Goal: Task Accomplishment & Management: Use online tool/utility

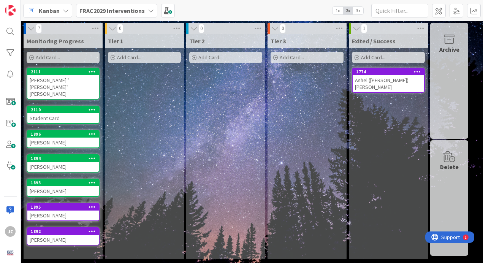
click at [105, 7] on b "FRAC2029 Interventions" at bounding box center [111, 11] width 65 height 8
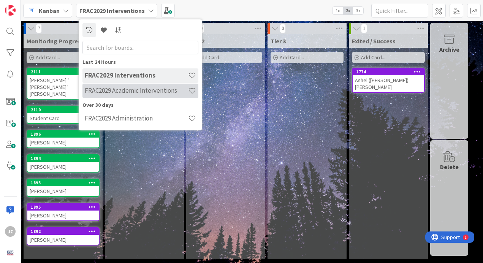
click at [120, 93] on h4 "FRAC2029 Academic Interventions" at bounding box center [136, 91] width 103 height 8
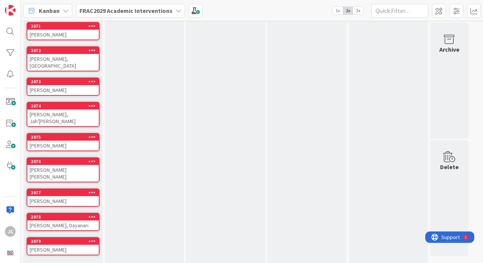
click at [65, 262] on link "Show More (12)" at bounding box center [63, 268] width 73 height 12
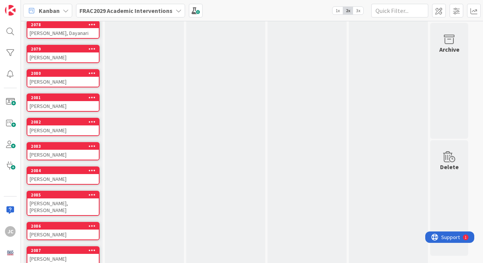
scroll to position [260, 0]
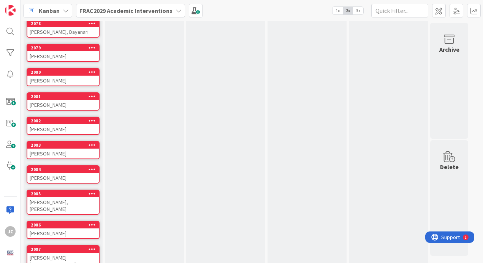
click at [55, 9] on span "Kanban" at bounding box center [49, 10] width 21 height 9
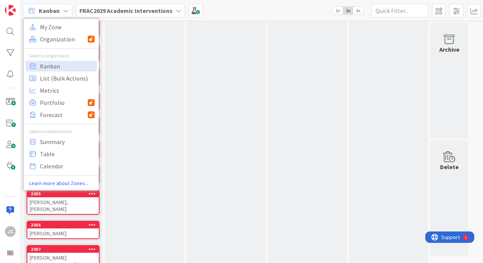
click at [226, 161] on div "Tier 2 Add Card..." at bounding box center [225, 83] width 79 height 618
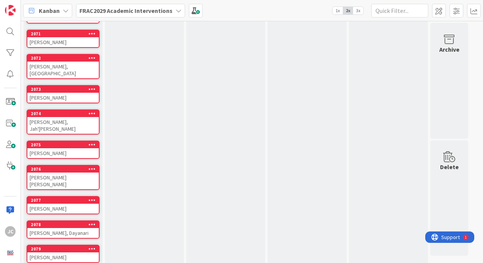
scroll to position [0, 0]
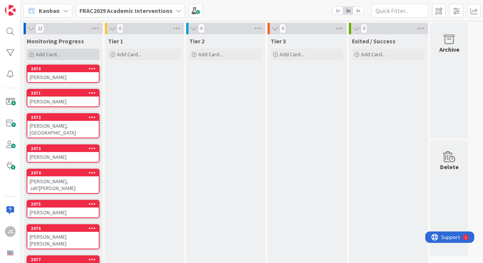
click at [50, 52] on span "Add Card..." at bounding box center [48, 54] width 24 height 7
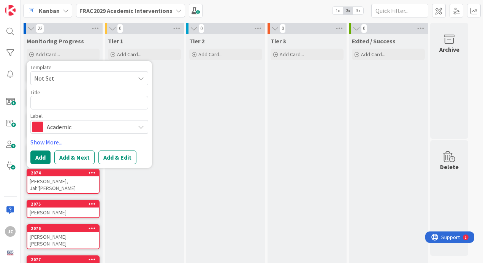
type textarea "x"
type textarea "L"
type textarea "x"
type textarea "La"
type textarea "x"
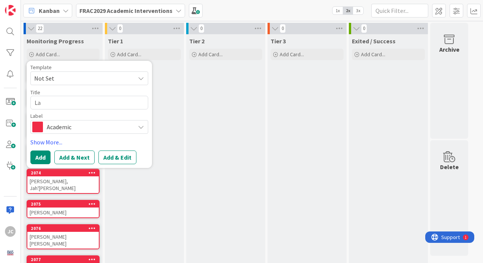
type textarea "Lar"
type textarea "x"
type textarea "Lari"
type textarea "x"
type textarea "Larix"
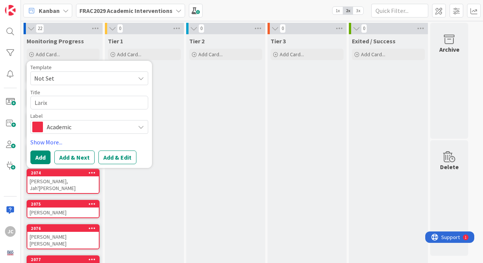
type textarea "x"
type textarea "Larixi"
type textarea "x"
type textarea "Larixi"
type textarea "x"
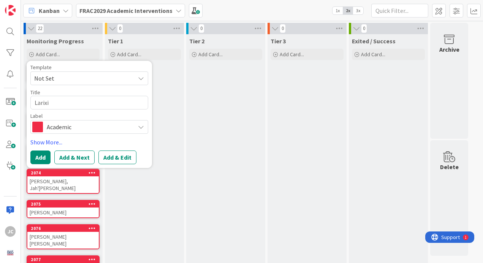
type textarea "Larixi M"
type textarea "x"
type textarea "Larixi Ma"
type textarea "x"
type textarea "Larixi M"
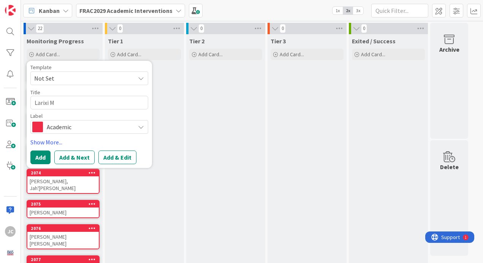
type textarea "x"
type textarea "Larixi"
type textarea "x"
type textarea "Larixi"
type textarea "x"
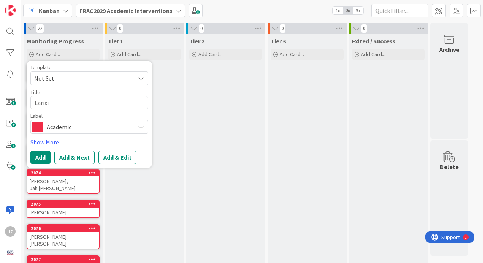
type textarea "Larixi"
type textarea "x"
type textarea "Larixi M"
type textarea "x"
type textarea "Larixi Ma"
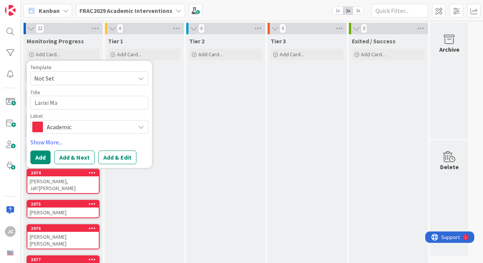
type textarea "x"
type textarea "Larixi Mar"
type textarea "x"
type textarea "Larixi Mart"
type textarea "x"
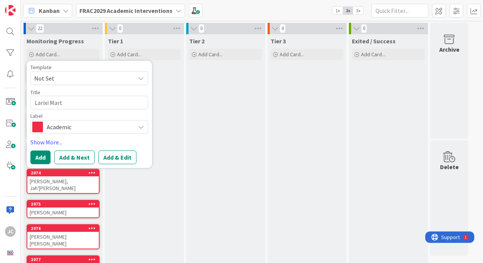
type textarea "Larixi [PERSON_NAME]"
type textarea "x"
type textarea "[PERSON_NAME]"
type textarea "x"
type textarea "[PERSON_NAME]"
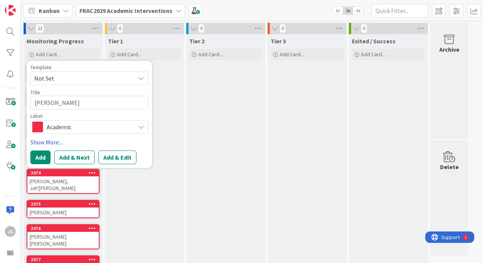
type textarea "x"
type textarea "[PERSON_NAME]"
click at [73, 80] on span "Not Set" at bounding box center [81, 78] width 95 height 10
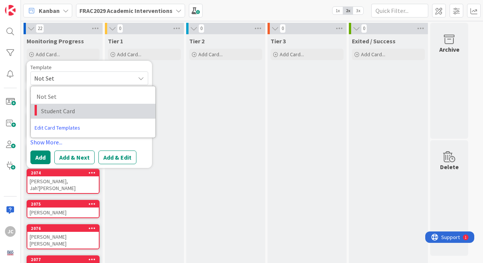
click at [69, 108] on span "Student Card" at bounding box center [95, 111] width 109 height 10
type textarea "x"
type textarea "Student Card"
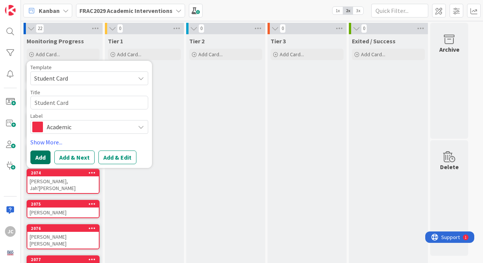
click at [44, 156] on button "Add" at bounding box center [40, 158] width 20 height 14
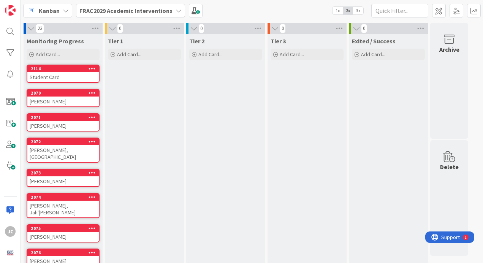
click at [57, 77] on div "Student Card" at bounding box center [62, 77] width 71 height 10
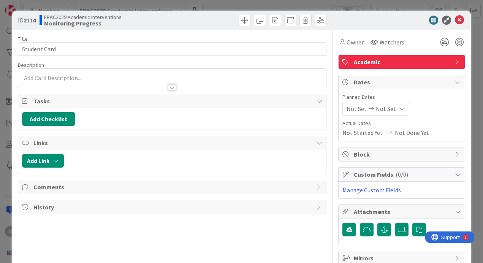
click at [59, 76] on div at bounding box center [172, 78] width 308 height 19
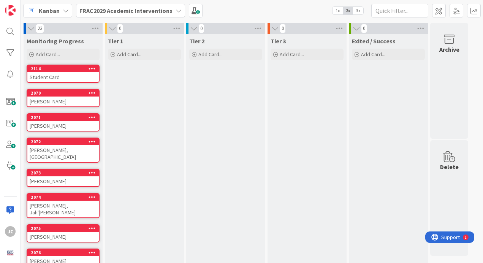
click at [91, 70] on icon at bounding box center [92, 68] width 7 height 5
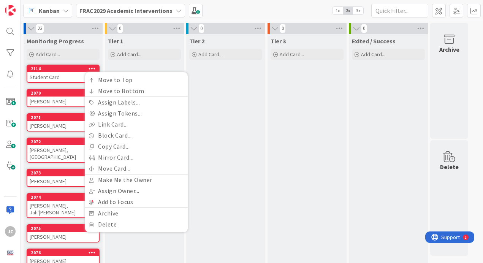
click at [70, 80] on div "Student Card" at bounding box center [62, 77] width 71 height 10
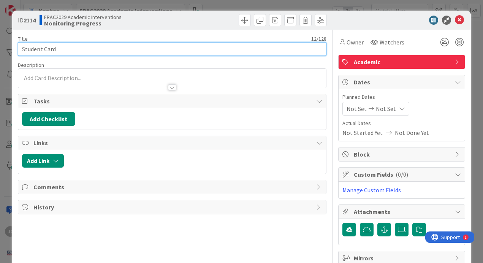
click at [70, 51] on input "Student Card" at bounding box center [172, 49] width 309 height 14
type input "[PERSON_NAME]"
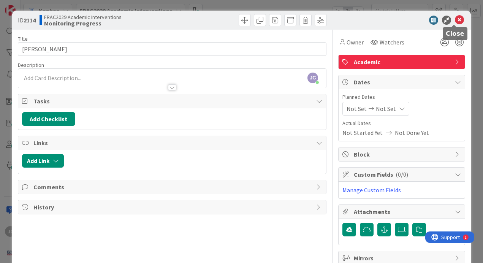
click at [456, 19] on icon at bounding box center [459, 20] width 9 height 9
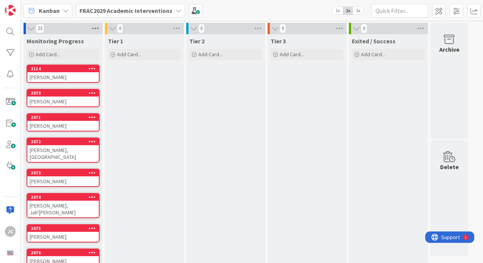
click at [94, 28] on icon at bounding box center [96, 28] width 10 height 11
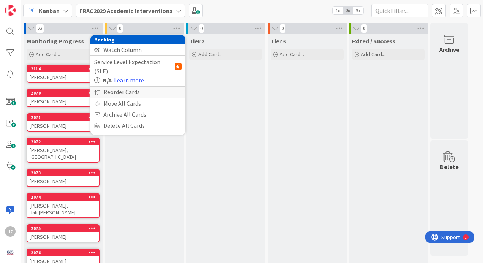
click at [152, 87] on div "Reorder Cards" at bounding box center [138, 92] width 95 height 11
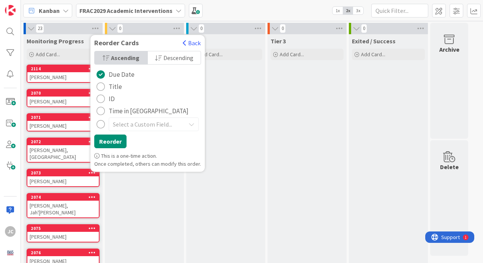
click at [104, 86] on div "radio" at bounding box center [101, 87] width 8 height 8
click at [117, 140] on button "Reorder" at bounding box center [110, 142] width 32 height 14
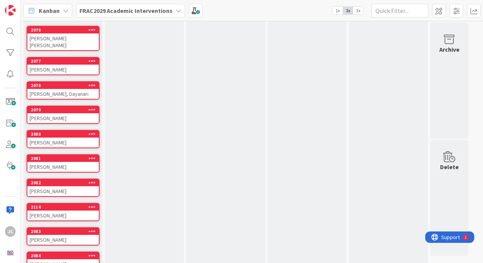
scroll to position [199, 0]
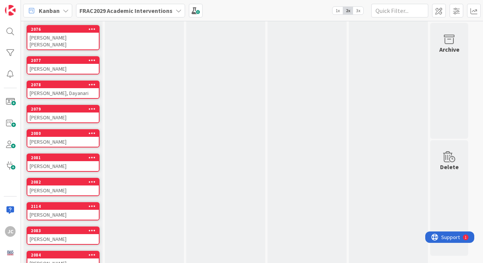
click at [92, 203] on icon at bounding box center [92, 205] width 7 height 5
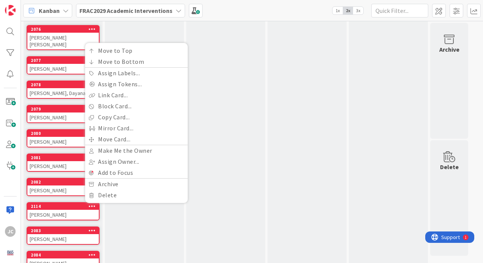
click at [51, 210] on div "[PERSON_NAME]" at bounding box center [62, 215] width 71 height 10
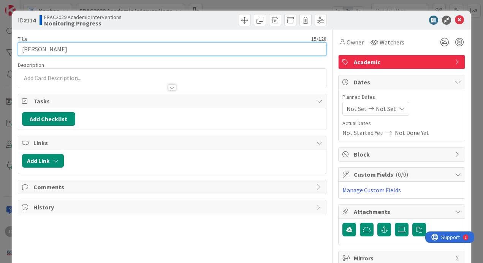
click at [97, 50] on input "[PERSON_NAME]" at bounding box center [172, 49] width 309 height 14
click at [96, 50] on input "[PERSON_NAME]" at bounding box center [172, 49] width 309 height 14
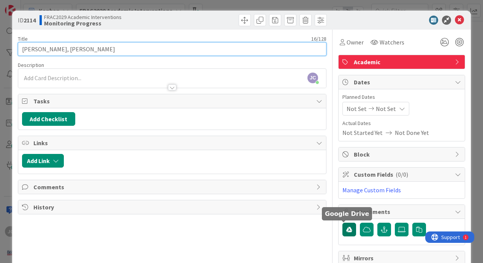
type input "[PERSON_NAME], [PERSON_NAME]"
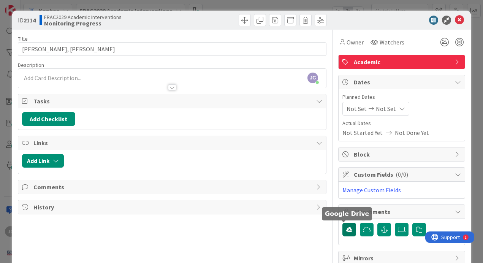
click at [343, 233] on button "button" at bounding box center [350, 230] width 14 height 14
click at [364, 251] on link "[PERSON_NAME], [PERSON_NAME]" at bounding box center [407, 252] width 93 height 9
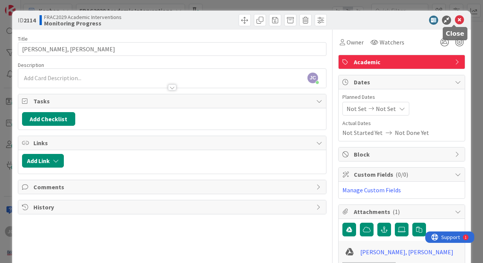
click at [456, 19] on icon at bounding box center [459, 20] width 9 height 9
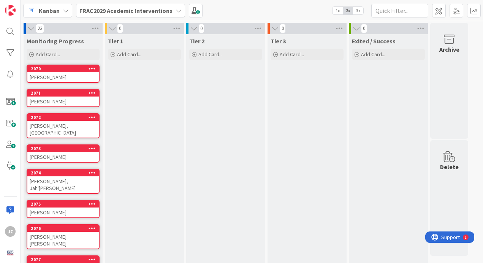
click at [160, 8] on b "FRAC2029 Academic Interventions" at bounding box center [125, 11] width 93 height 8
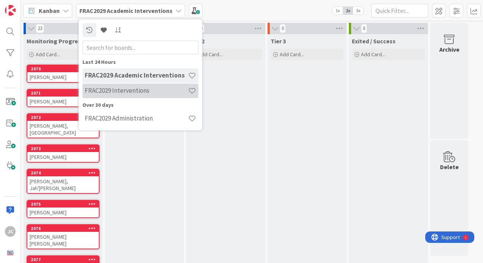
click at [125, 92] on h4 "FRAC2029 Interventions" at bounding box center [136, 91] width 103 height 8
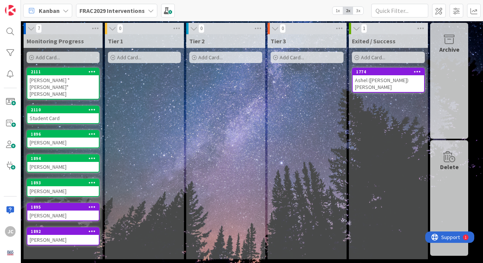
click at [49, 56] on span "Add Card..." at bounding box center [48, 57] width 24 height 7
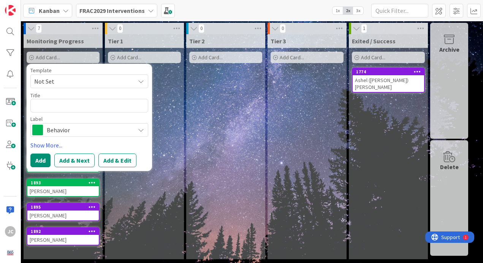
type textarea "x"
type textarea "Z"
type textarea "x"
type textarea "Zy"
type textarea "x"
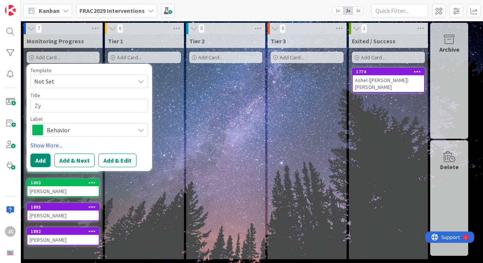
type textarea "Zym"
type textarea "x"
type textarea "Zyme"
type textarea "x"
type textarea "Zymer"
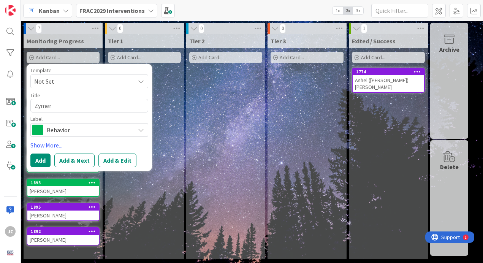
type textarea "x"
type textarea "Zymeri"
type textarea "x"
type textarea "Zymeria"
type textarea "x"
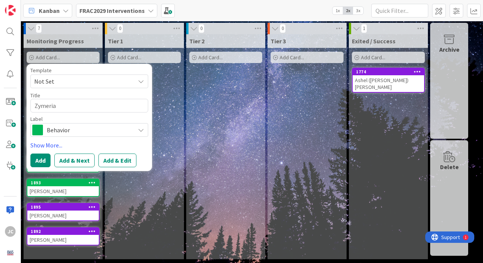
type textarea "Zymerian"
type textarea "x"
type textarea "Zymerian"
type textarea "x"
type textarea "CZymerian"
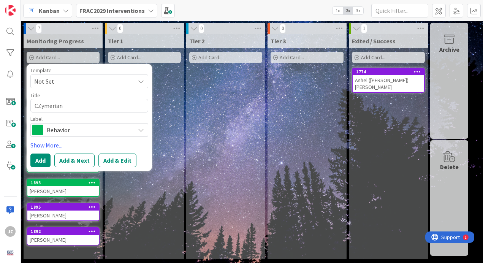
type textarea "x"
type textarea "CoZymerian"
type textarea "x"
type textarea "CooZymerian"
type textarea "x"
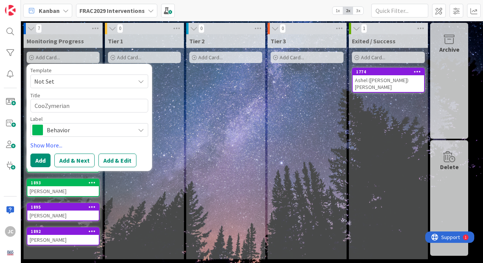
type textarea "CookZymerian"
type textarea "x"
type textarea "Cook,Zymerian"
type textarea "x"
type textarea "Cook, Zymerian"
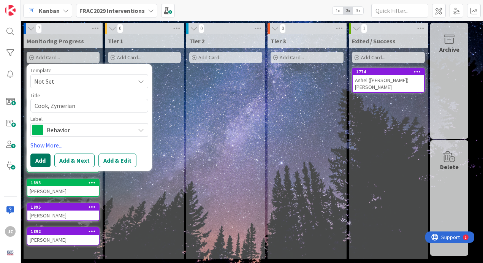
click at [39, 160] on button "Add" at bounding box center [40, 161] width 20 height 14
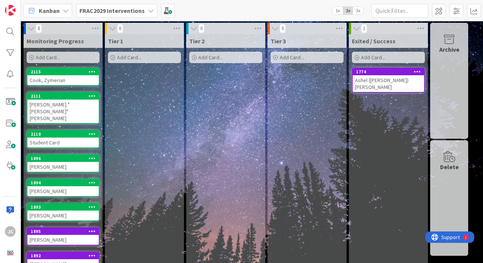
click at [64, 138] on div "Student Card" at bounding box center [62, 143] width 71 height 10
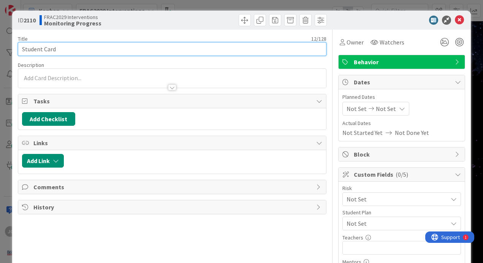
click at [56, 48] on input "Student Card" at bounding box center [172, 49] width 309 height 14
click at [55, 48] on input "Student Card" at bounding box center [172, 49] width 309 height 14
type input "Zymerian Cook"
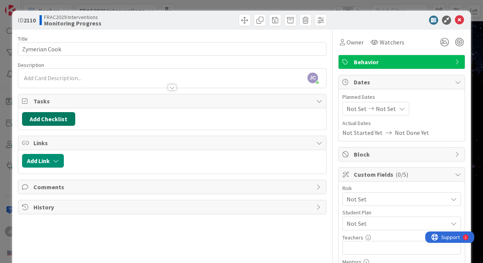
click at [55, 122] on button "Add Checklist" at bounding box center [48, 119] width 53 height 14
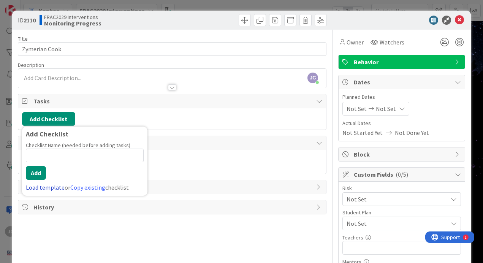
click at [44, 189] on link "Load template" at bounding box center [45, 188] width 39 height 8
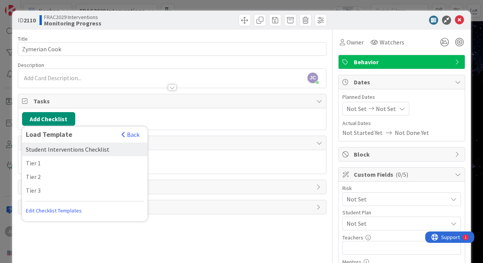
click at [58, 150] on div "Student Interventions Checklist" at bounding box center [84, 150] width 125 height 14
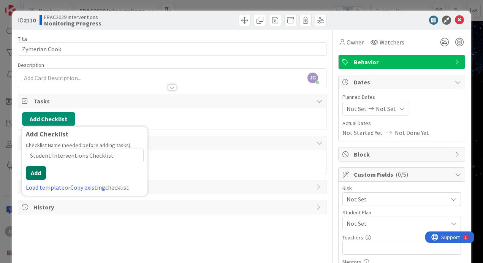
click at [39, 175] on button "Add" at bounding box center [36, 173] width 20 height 14
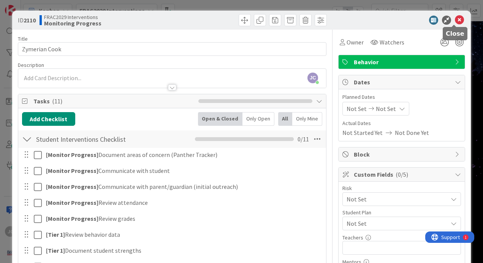
click at [457, 21] on icon at bounding box center [459, 20] width 9 height 9
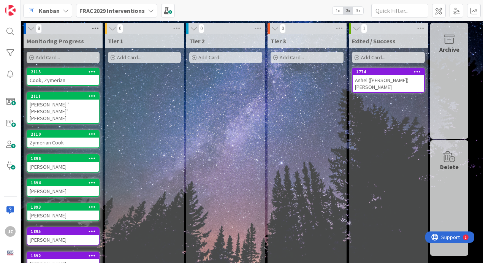
click at [94, 27] on icon at bounding box center [96, 28] width 10 height 11
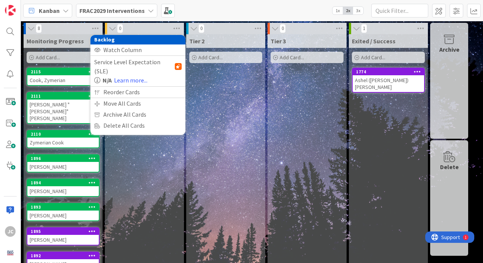
click at [68, 30] on div "8 Backlog Watch Column Service Level Expectation (SLE) N/A Learn more... Reorde…" at bounding box center [63, 28] width 79 height 11
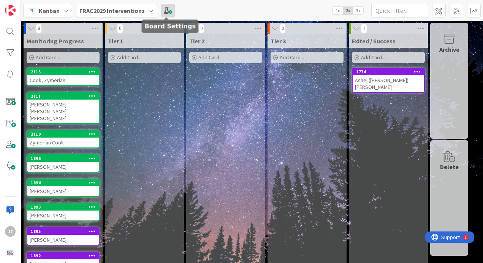
click at [171, 13] on span at bounding box center [168, 11] width 14 height 14
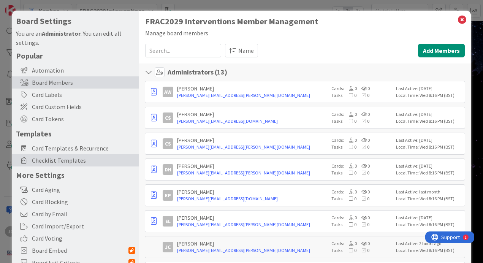
click at [95, 160] on span "Checklist Templates" at bounding box center [83, 160] width 103 height 9
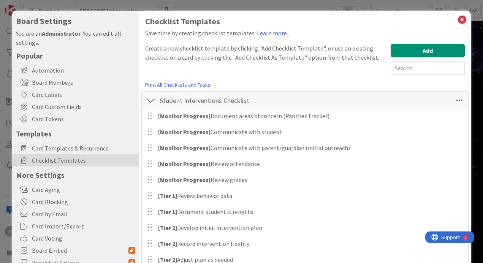
click at [149, 99] on div at bounding box center [151, 101] width 10 height 14
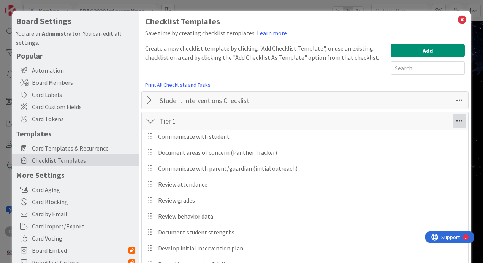
click at [454, 124] on icon at bounding box center [460, 121] width 14 height 14
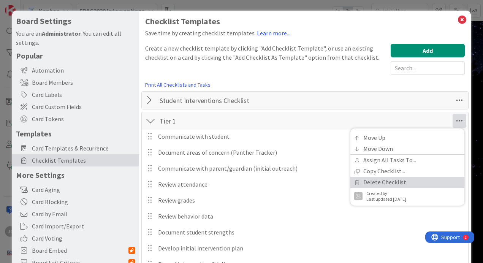
click at [409, 180] on link "Delete Checklist" at bounding box center [408, 182] width 114 height 11
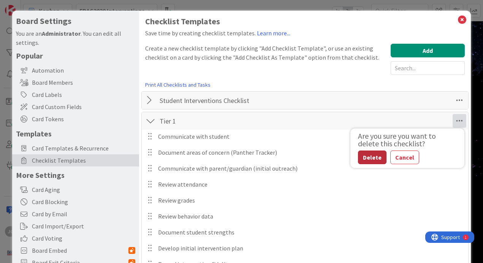
click at [367, 156] on button "Delete" at bounding box center [372, 158] width 29 height 14
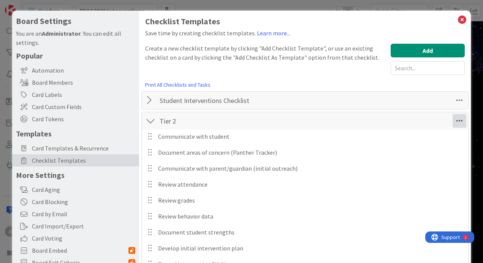
click at [453, 124] on icon at bounding box center [460, 121] width 14 height 14
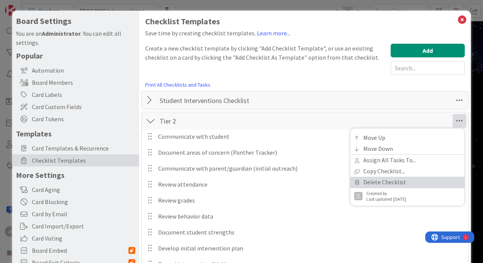
click at [388, 181] on link "Delete Checklist" at bounding box center [408, 182] width 114 height 11
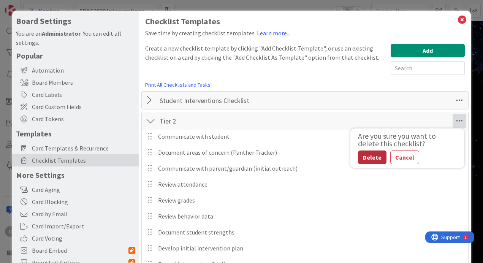
click at [361, 160] on button "Delete" at bounding box center [372, 158] width 29 height 14
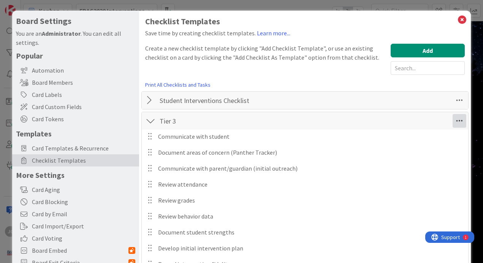
click at [453, 121] on icon at bounding box center [460, 121] width 14 height 14
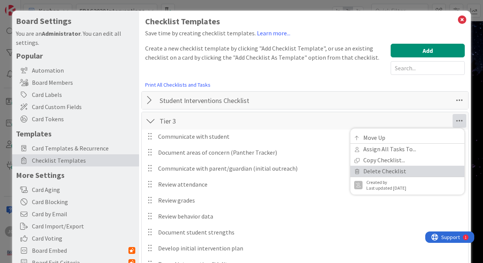
click at [364, 174] on link "Delete Checklist" at bounding box center [408, 171] width 114 height 11
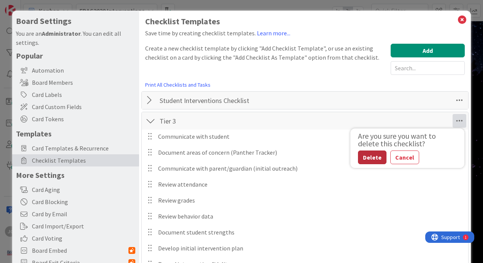
click at [365, 159] on button "Delete" at bounding box center [372, 158] width 29 height 14
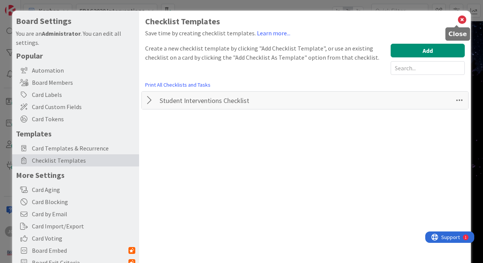
click at [457, 21] on icon at bounding box center [462, 19] width 10 height 11
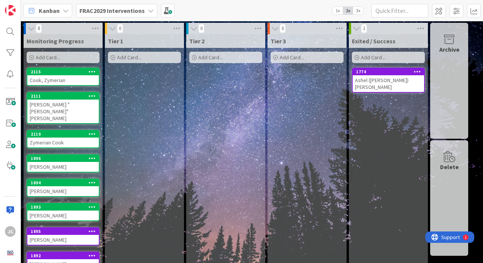
click at [64, 12] on icon at bounding box center [66, 11] width 6 height 6
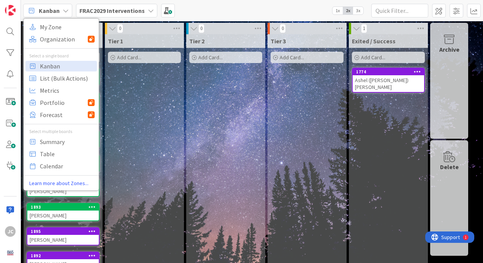
click at [96, 11] on b "FRAC2029 Interventions" at bounding box center [111, 11] width 65 height 8
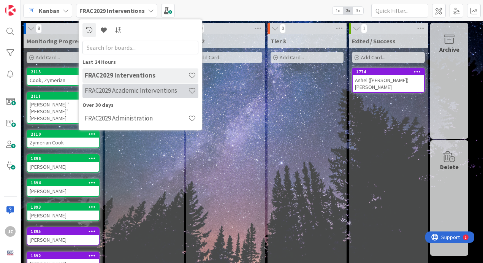
click at [118, 91] on h4 "FRAC2029 Academic Interventions" at bounding box center [136, 91] width 103 height 8
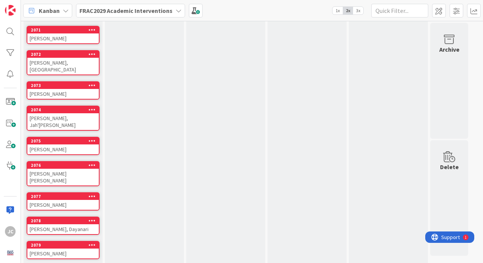
scroll to position [67, 0]
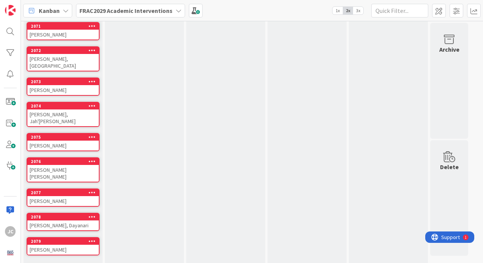
click at [56, 262] on link "Show More (13)" at bounding box center [63, 268] width 73 height 12
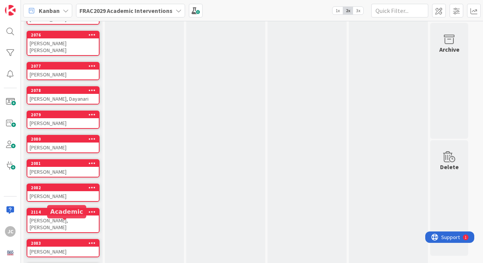
scroll to position [194, 0]
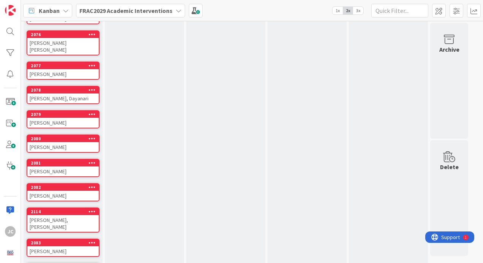
click at [59, 215] on div "[PERSON_NAME], [PERSON_NAME]" at bounding box center [62, 223] width 71 height 17
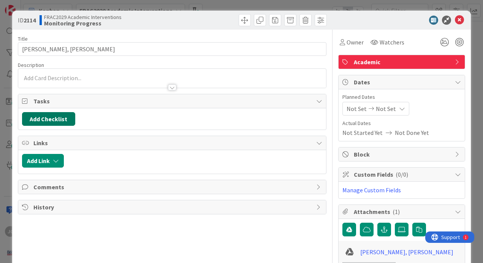
click at [61, 116] on button "Add Checklist" at bounding box center [48, 119] width 53 height 14
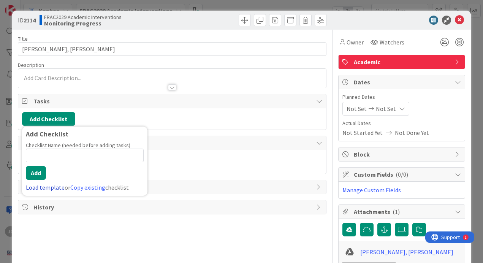
click at [43, 190] on link "Load template" at bounding box center [45, 188] width 39 height 8
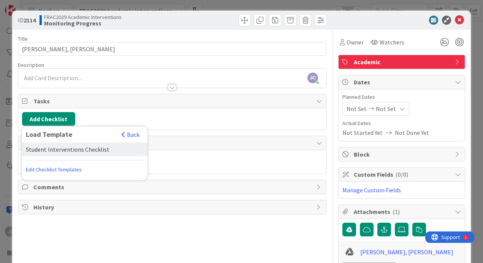
click at [70, 146] on div "Student Interventions Checklist" at bounding box center [84, 150] width 125 height 14
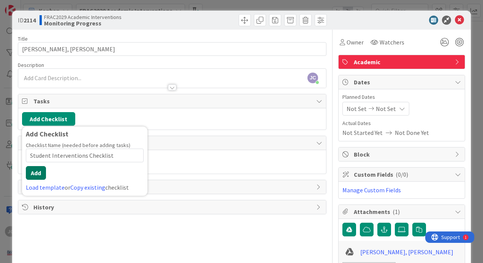
click at [40, 173] on button "Add" at bounding box center [36, 173] width 20 height 14
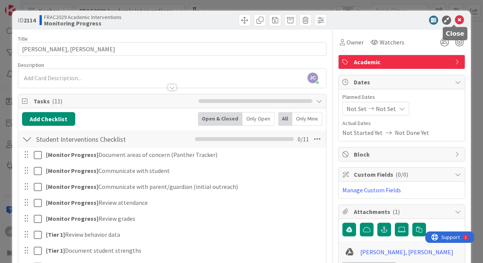
click at [455, 21] on icon at bounding box center [459, 20] width 9 height 9
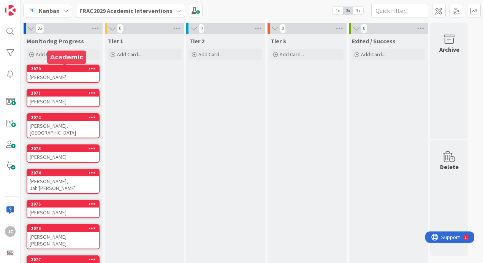
click at [73, 67] on div "2070" at bounding box center [65, 68] width 68 height 5
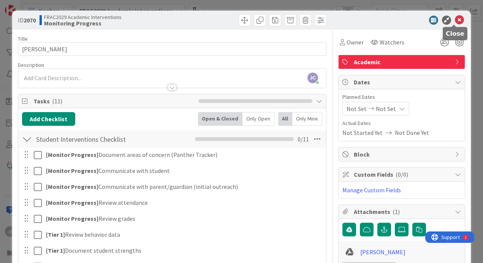
click at [455, 17] on icon at bounding box center [459, 20] width 9 height 9
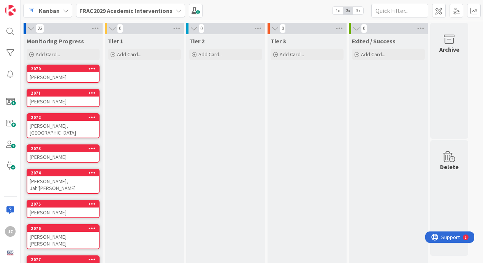
click at [60, 75] on div "[PERSON_NAME]" at bounding box center [62, 77] width 71 height 10
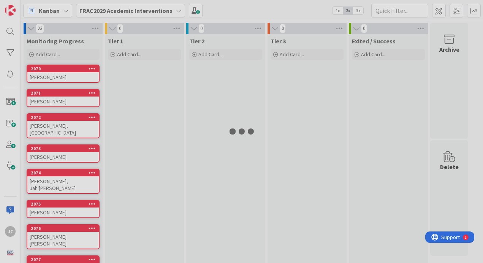
click at [60, 75] on div at bounding box center [241, 131] width 483 height 263
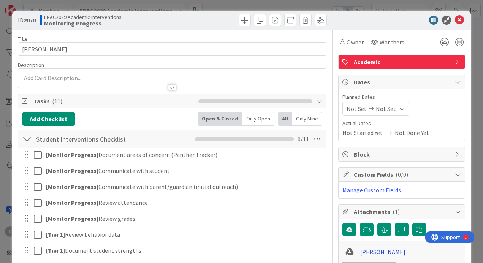
click at [365, 251] on link "[PERSON_NAME]" at bounding box center [383, 252] width 45 height 9
click at [399, 108] on icon at bounding box center [402, 109] width 6 height 6
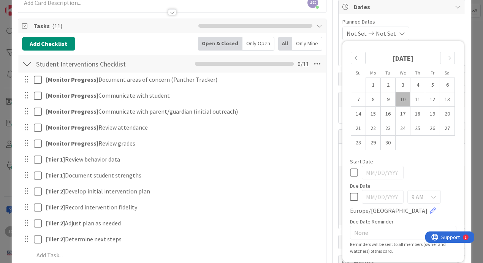
scroll to position [81, 0]
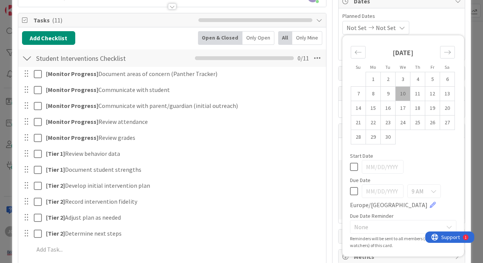
click at [350, 167] on icon at bounding box center [354, 166] width 8 height 9
type input "[DATE]"
click at [352, 192] on icon at bounding box center [354, 191] width 8 height 9
click at [367, 188] on input "[DATE]" at bounding box center [383, 191] width 42 height 14
click at [386, 190] on input "[DATE]" at bounding box center [383, 191] width 42 height 14
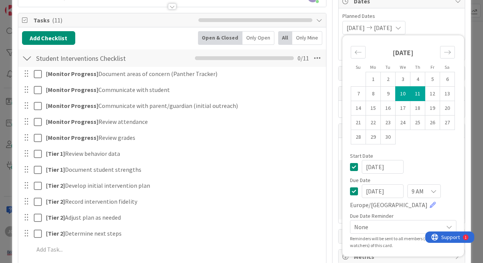
click at [377, 191] on input "[DATE]" at bounding box center [383, 191] width 42 height 14
type input "[DATE]"
click at [431, 192] on icon at bounding box center [434, 191] width 6 height 6
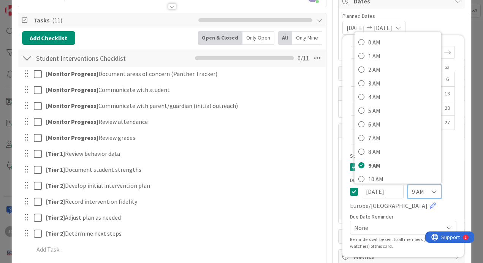
click at [442, 176] on div "Su Mo Tu We Th Fr Sa [DATE] 1 2 3 4 5 6 7 8 9 10 11 12 13 14 15 16 17 18 19 20 …" at bounding box center [403, 146] width 114 height 214
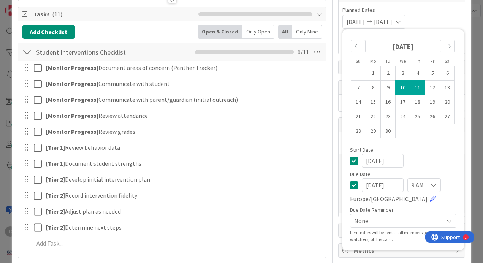
scroll to position [87, 0]
click at [442, 16] on div "[DATE] [DATE] Su Mo Tu We Th Fr Sa [DATE] 1 2 3 4 5 6 7 8 9 10 11 12 13 14 15 1…" at bounding box center [402, 22] width 119 height 14
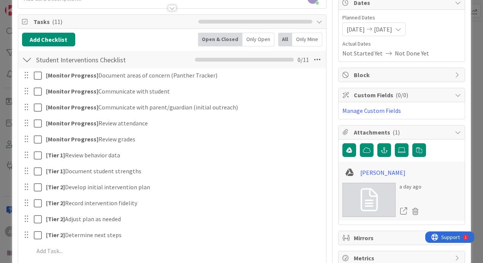
scroll to position [35, 0]
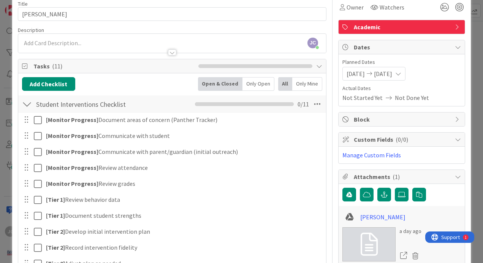
click at [406, 77] on div "[DATE] [DATE]" at bounding box center [374, 74] width 63 height 14
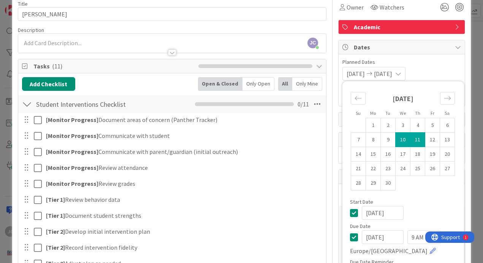
click at [439, 73] on div "[DATE] [DATE] Su Mo Tu We Th Fr Sa [DATE] 1 2 3 4 5 6 7 8 9 10 11 12 13 14 15 1…" at bounding box center [402, 74] width 119 height 14
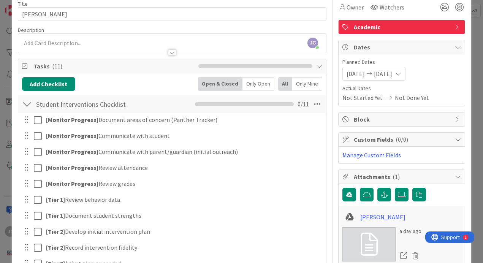
click at [402, 71] on icon at bounding box center [398, 74] width 6 height 6
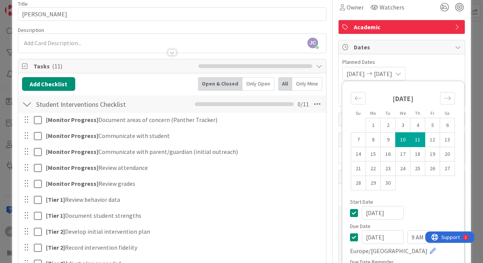
scroll to position [92, 0]
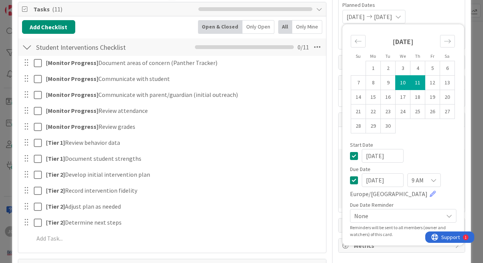
click at [350, 155] on icon at bounding box center [354, 155] width 8 height 9
type input "[DATE]"
click at [350, 181] on icon at bounding box center [354, 180] width 8 height 9
click at [445, 14] on div "Not Set Not Set Su Mo Tu We Th Fr Sa [DATE] 1 2 3 4 5 6 7 8 9 10 11 12 13 14 15…" at bounding box center [402, 17] width 119 height 14
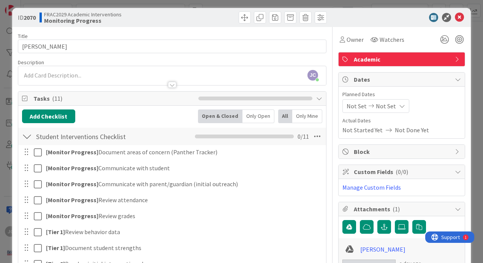
scroll to position [2, 0]
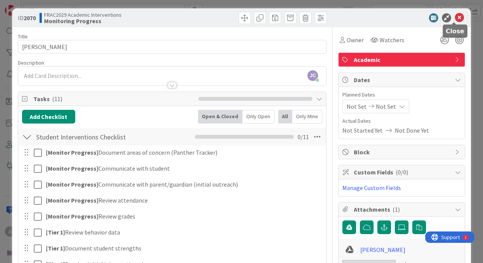
click at [455, 21] on icon at bounding box center [459, 17] width 9 height 9
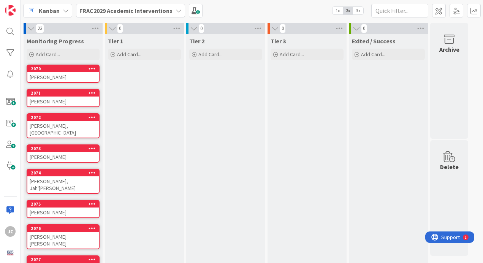
click at [63, 103] on div "[PERSON_NAME]" at bounding box center [62, 102] width 71 height 10
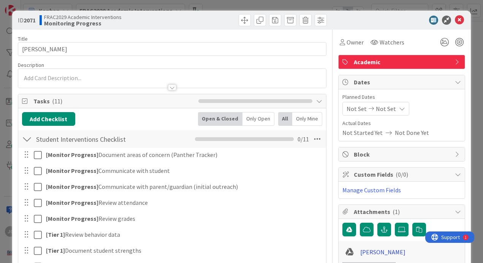
click at [379, 253] on link "[PERSON_NAME]" at bounding box center [383, 252] width 45 height 9
